Goal: Use online tool/utility: Utilize a website feature to perform a specific function

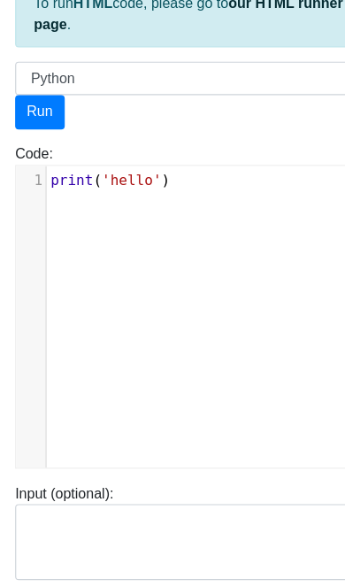
scroll to position [2, 0]
type input "[URL][DOMAIN_NAME]"
type textarea "Stdout: hello"
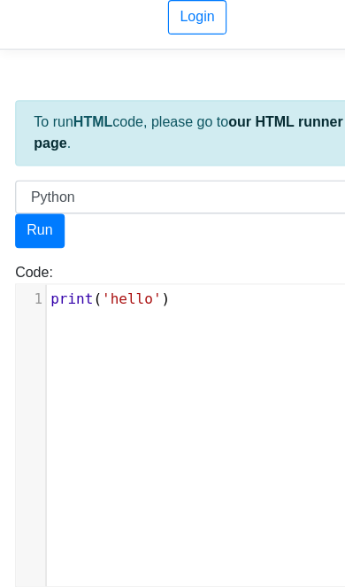
scroll to position [39, 0]
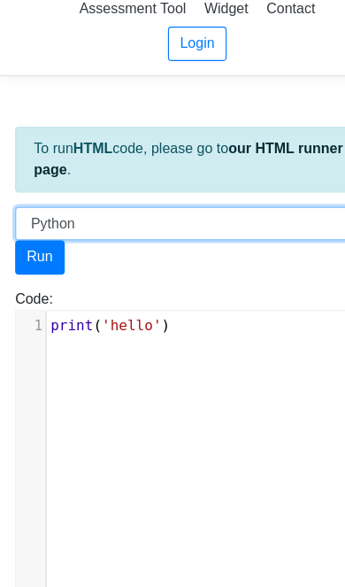
click at [276, 192] on select "C C++ Go Java Javascript Python Ruby" at bounding box center [172, 195] width 318 height 30
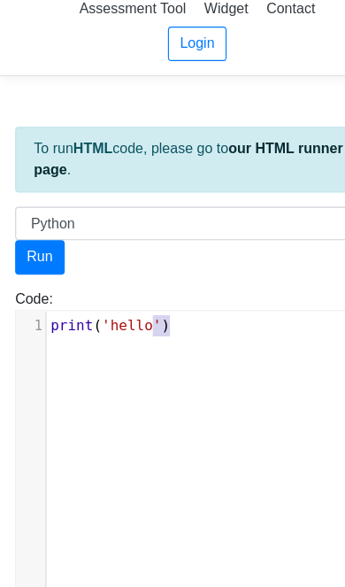
type textarea "')"
click at [186, 290] on pre "​" at bounding box center [186, 284] width 290 height 19
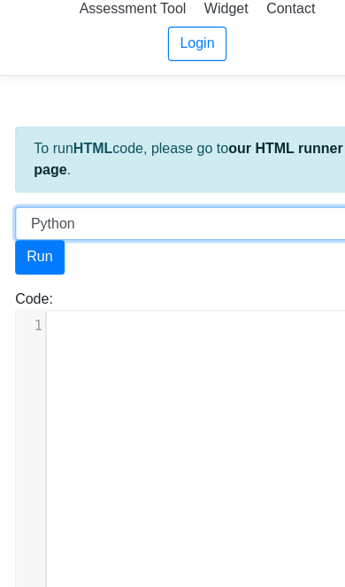
click at [225, 186] on select "C C++ Go Java Javascript Python Ruby" at bounding box center [172, 195] width 318 height 30
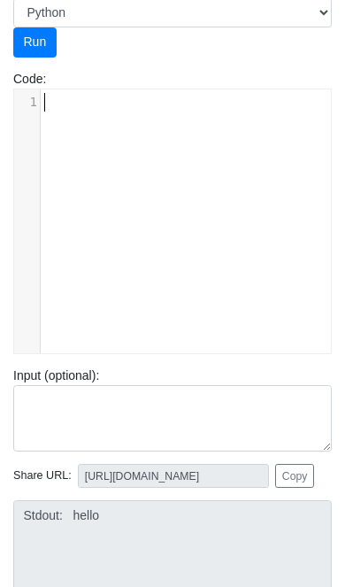
scroll to position [221, 0]
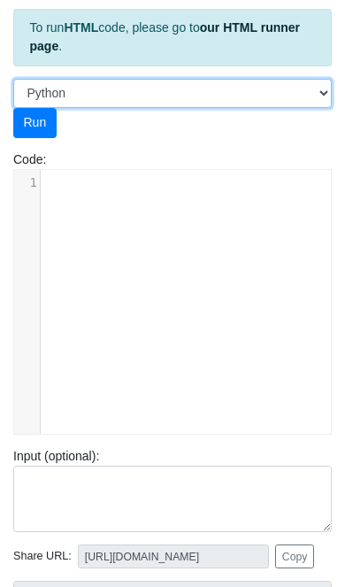
click at [209, 95] on select "C C++ Go Java Javascript Python Ruby" at bounding box center [172, 94] width 318 height 30
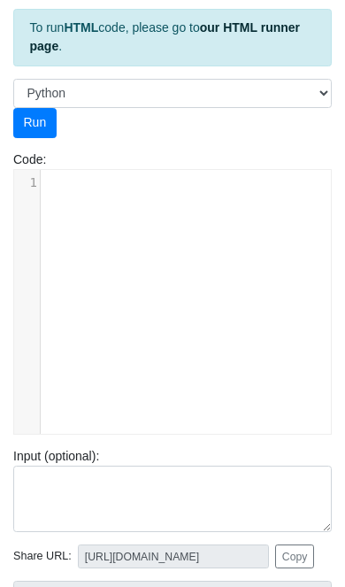
click at [42, 130] on button "Run" at bounding box center [34, 123] width 43 height 30
type textarea "error: {"source_code":["can't be blank"]}"
click at [42, 123] on button "Run" at bounding box center [34, 123] width 43 height 30
type textarea "error: {"source_code":["can't be blank"]}"
click at [203, 228] on div "1 ​" at bounding box center [185, 315] width 343 height 290
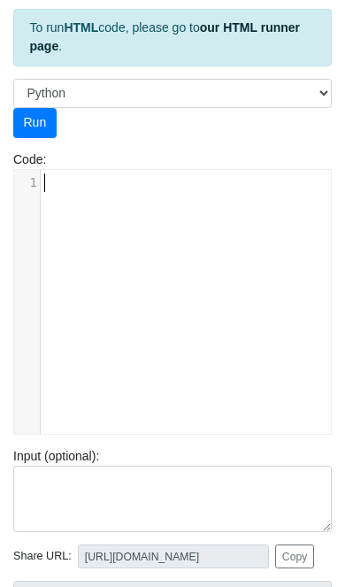
click at [143, 230] on div "1 ​" at bounding box center [185, 315] width 343 height 290
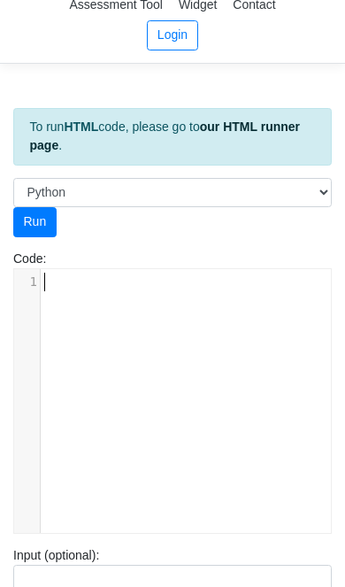
scroll to position [0, 0]
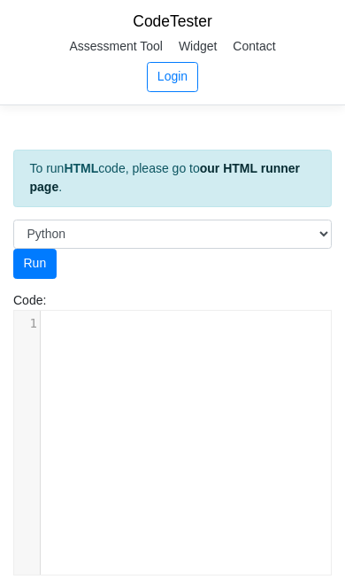
click at [219, 296] on div "Code: print('hello') 1 ​" at bounding box center [172, 433] width 345 height 284
click at [91, 164] on strong "HTML" at bounding box center [81, 168] width 35 height 14
click at [258, 167] on link "our HTML runner page" at bounding box center [165, 177] width 271 height 33
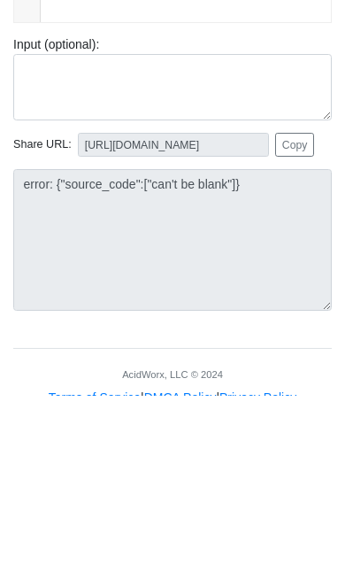
scroll to position [409, 0]
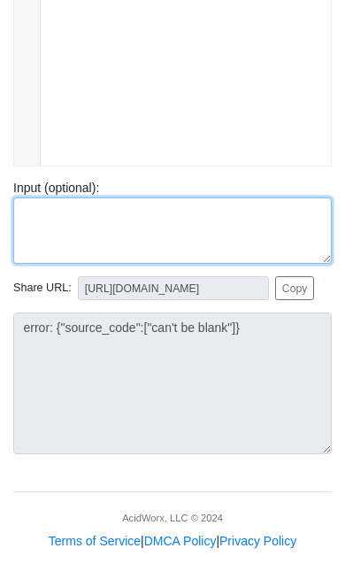
click at [243, 238] on textarea at bounding box center [172, 230] width 318 height 67
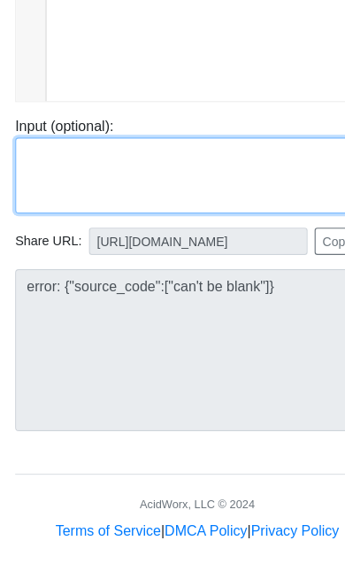
click at [189, 197] on textarea at bounding box center [172, 230] width 318 height 67
click at [73, 197] on textarea at bounding box center [172, 230] width 318 height 67
paste textarea "import random # Parameters starting_bankroll = 3200 initial_bet = 50 spins_per_…"
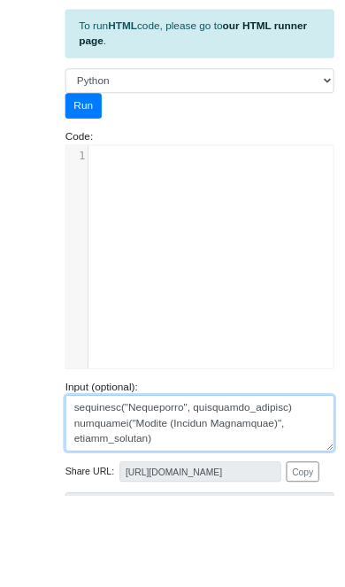
scroll to position [383, 0]
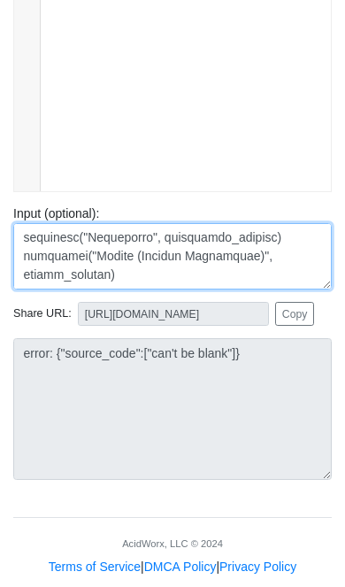
type textarea "import random # Parameters starting_bankroll = 3200 initial_bet = 50 spins_per_…"
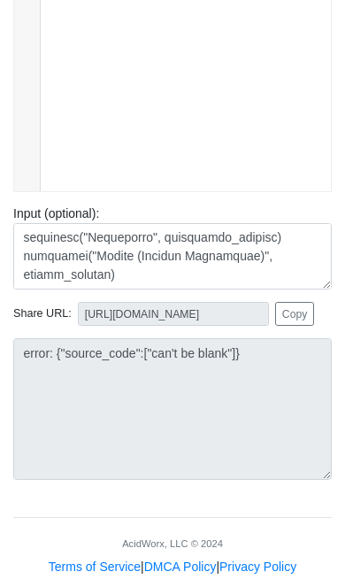
click at [266, 148] on div "1 ​" at bounding box center [185, 72] width 343 height 290
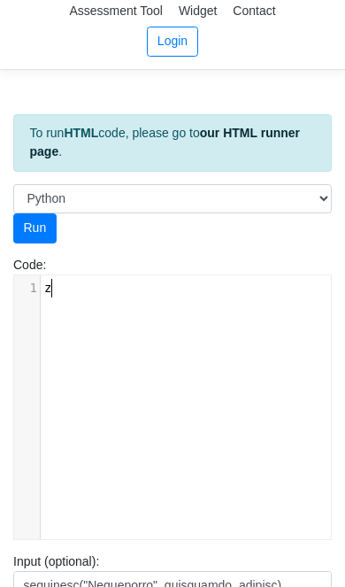
scroll to position [0, 0]
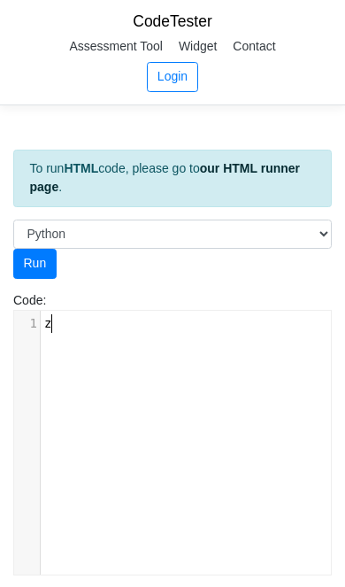
type textarea "z"
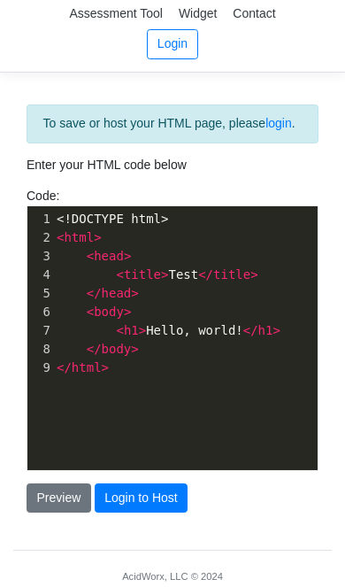
scroll to position [17, 0]
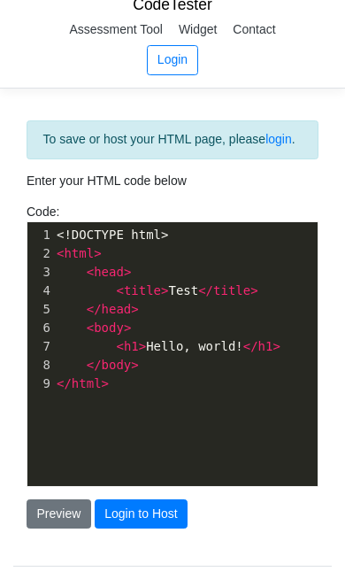
click at [157, 210] on div "To save or host your HTML page, please login . Enter your HTML code below Code:…" at bounding box center [172, 324] width 318 height 409
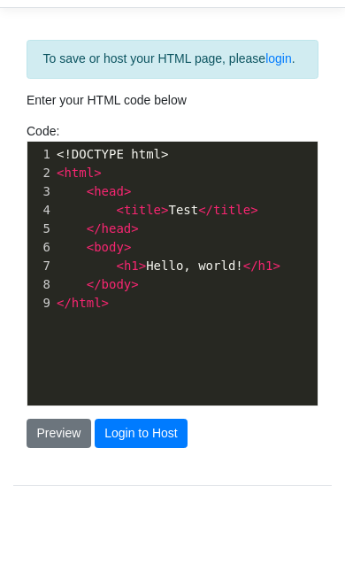
type textarea ">"
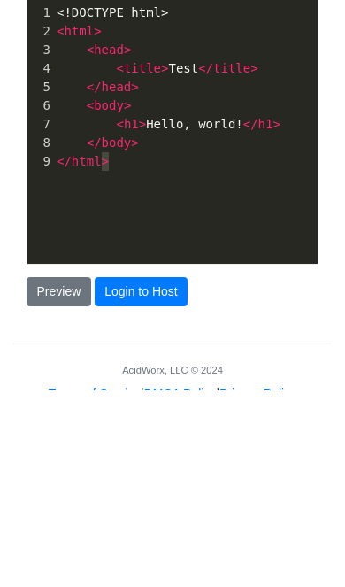
scroll to position [52, 0]
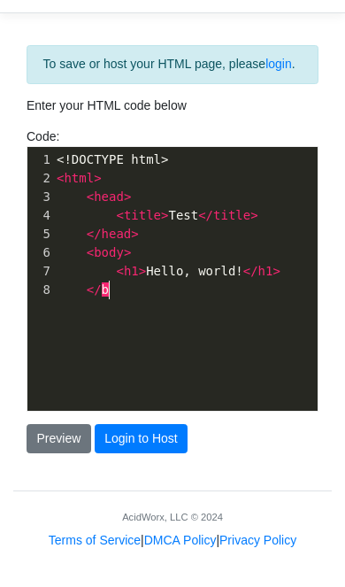
type textarea "l"
type textarea "<!"
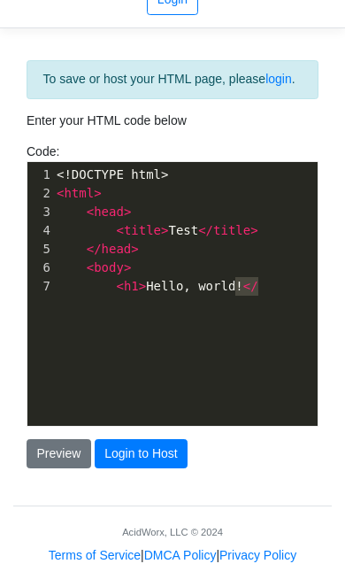
scroll to position [75, 0]
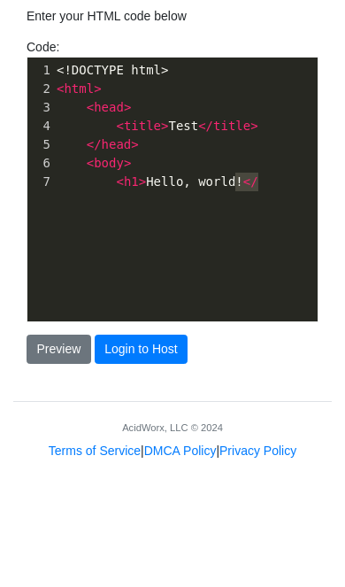
type textarea "l"
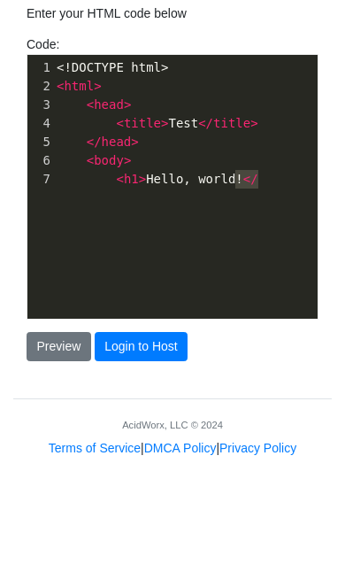
scroll to position [9, 21]
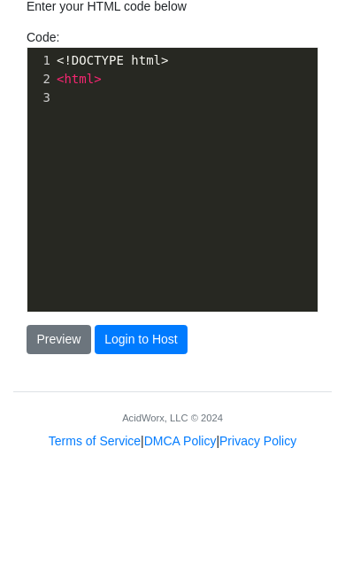
click at [148, 164] on div "1 <!DOCTYPE html> 2 < html > 3" at bounding box center [185, 309] width 317 height 290
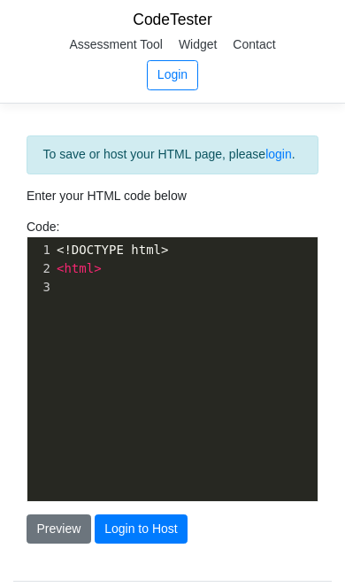
scroll to position [0, 0]
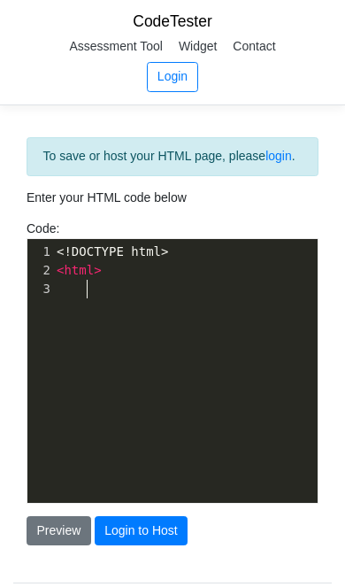
click at [83, 295] on span at bounding box center [72, 288] width 30 height 14
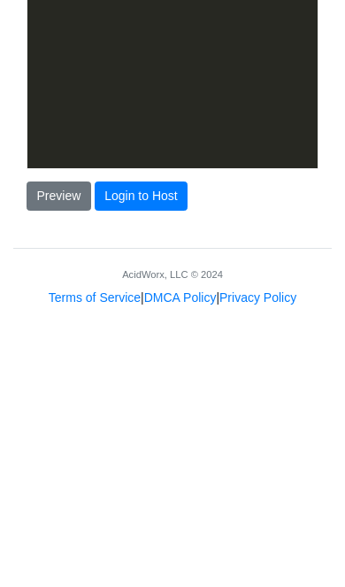
click at [72, 424] on button "Preview" at bounding box center [59, 439] width 65 height 30
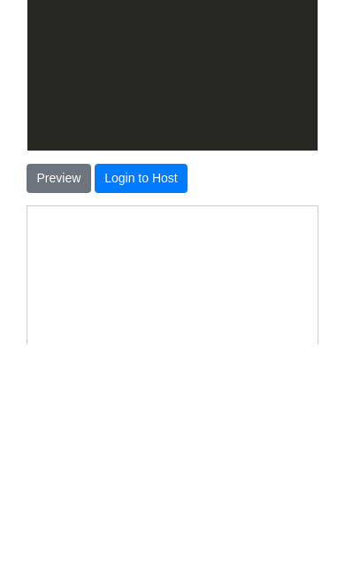
scroll to position [37, 0]
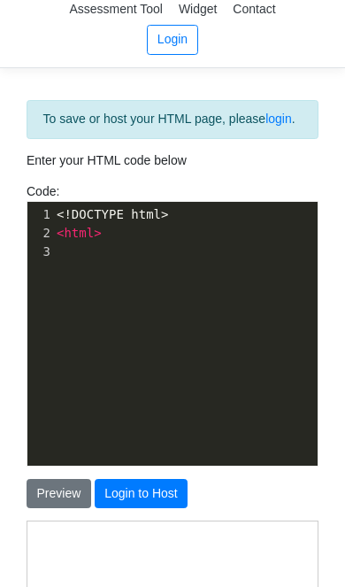
click at [49, 499] on button "Preview" at bounding box center [59, 494] width 65 height 30
click at [42, 509] on button "Preview" at bounding box center [59, 494] width 65 height 30
click at [68, 221] on div "1 <!DOCTYPE html> 2 < html > 3" at bounding box center [185, 233] width 265 height 63
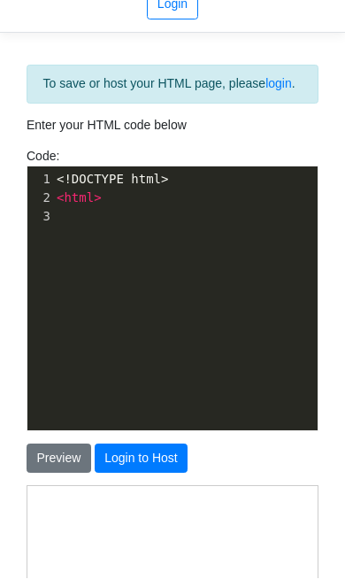
scroll to position [0, 0]
